Goal: Book appointment/travel/reservation

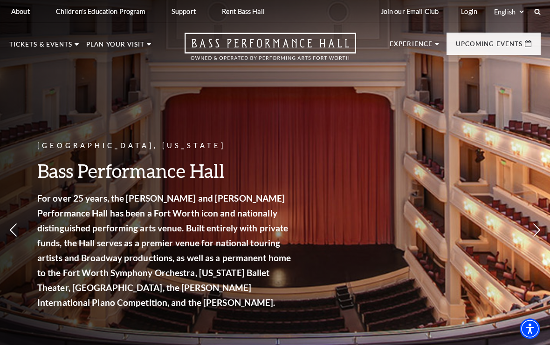
click at [76, 111] on link "Broadway At The Bass presented by PNC Bank" at bounding box center [63, 119] width 92 height 31
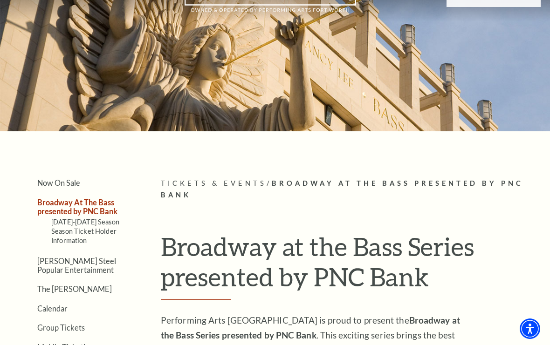
scroll to position [48, 0]
click at [93, 222] on link "2025-2026 Season" at bounding box center [85, 222] width 68 height 8
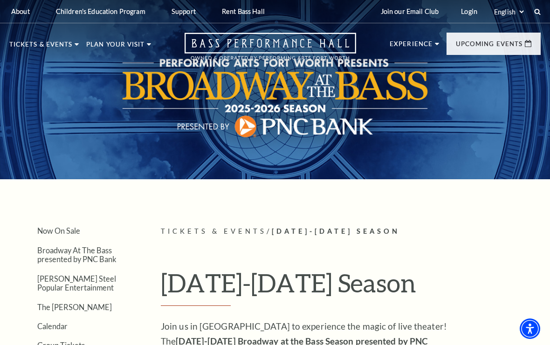
click at [63, 88] on link "Now On Sale" at bounding box center [44, 89] width 54 height 8
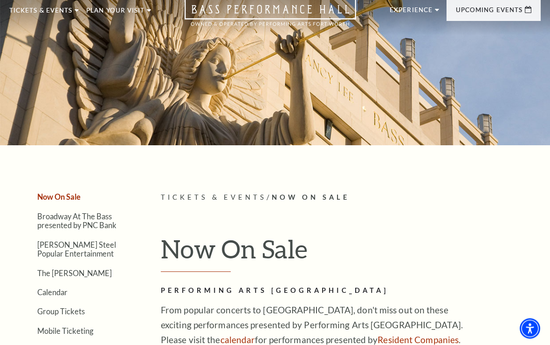
scroll to position [34, 0]
click at [61, 293] on link "Calendar" at bounding box center [52, 292] width 30 height 9
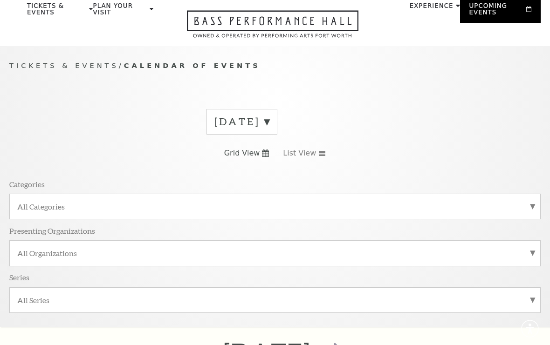
scroll to position [83, 0]
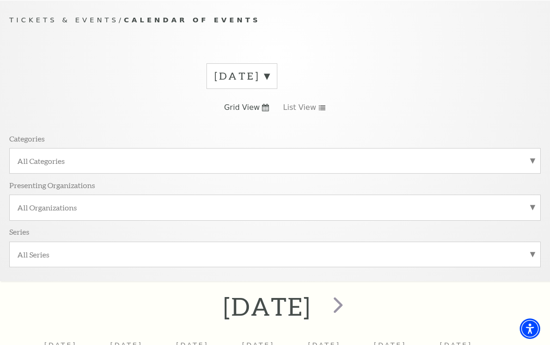
click at [96, 159] on label "All Categories" at bounding box center [274, 161] width 515 height 10
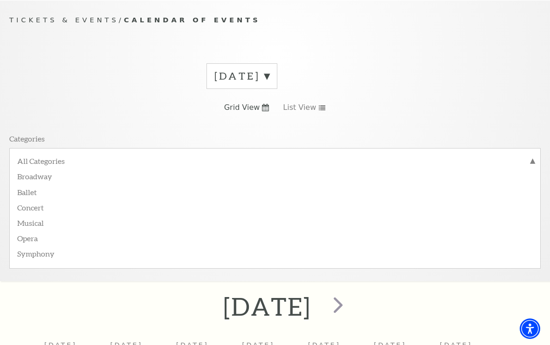
click at [44, 177] on label "Broadway" at bounding box center [274, 175] width 515 height 15
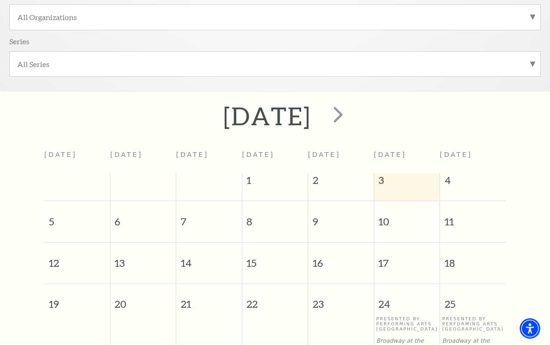
scroll to position [274, 0]
click at [481, 175] on span "4" at bounding box center [473, 182] width 66 height 19
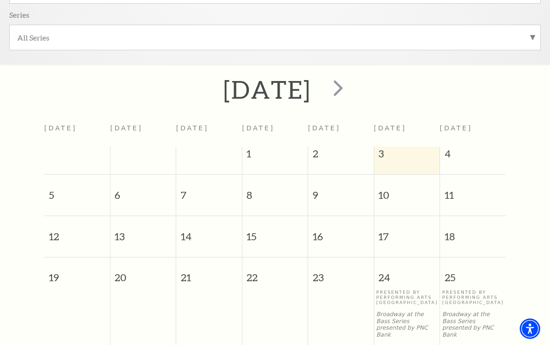
scroll to position [299, 0]
click at [476, 162] on span "4" at bounding box center [473, 157] width 66 height 19
click at [480, 159] on span "4" at bounding box center [473, 157] width 66 height 19
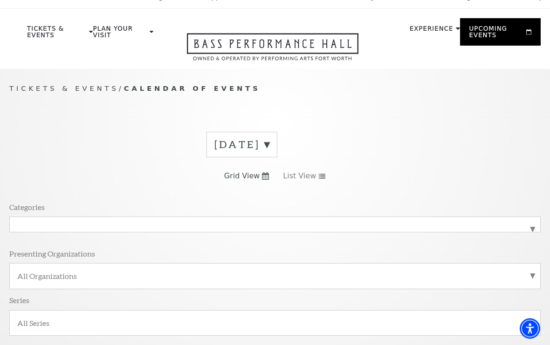
scroll to position [0, 0]
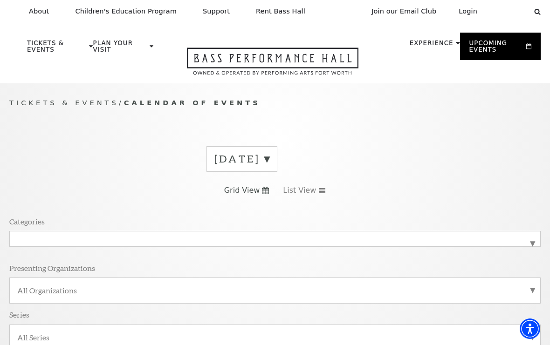
click at [76, 248] on li "Calendar" at bounding box center [72, 255] width 75 height 14
click at [68, 252] on link "Calendar" at bounding box center [55, 256] width 41 height 8
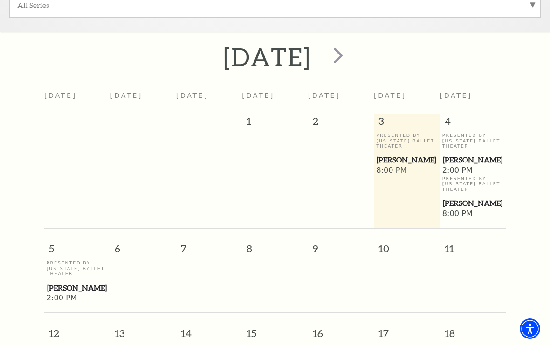
scroll to position [332, 0]
